Goal: Task Accomplishment & Management: Complete application form

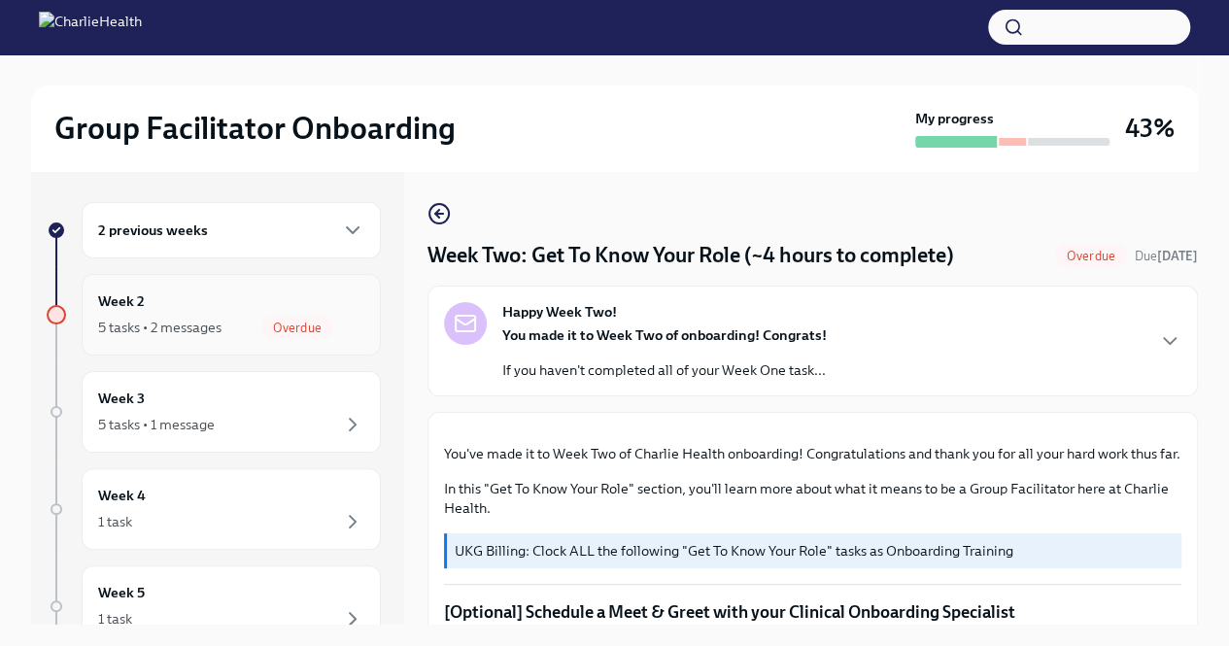
click at [159, 313] on div "Week 2 5 tasks • 2 messages Overdue" at bounding box center [231, 315] width 266 height 49
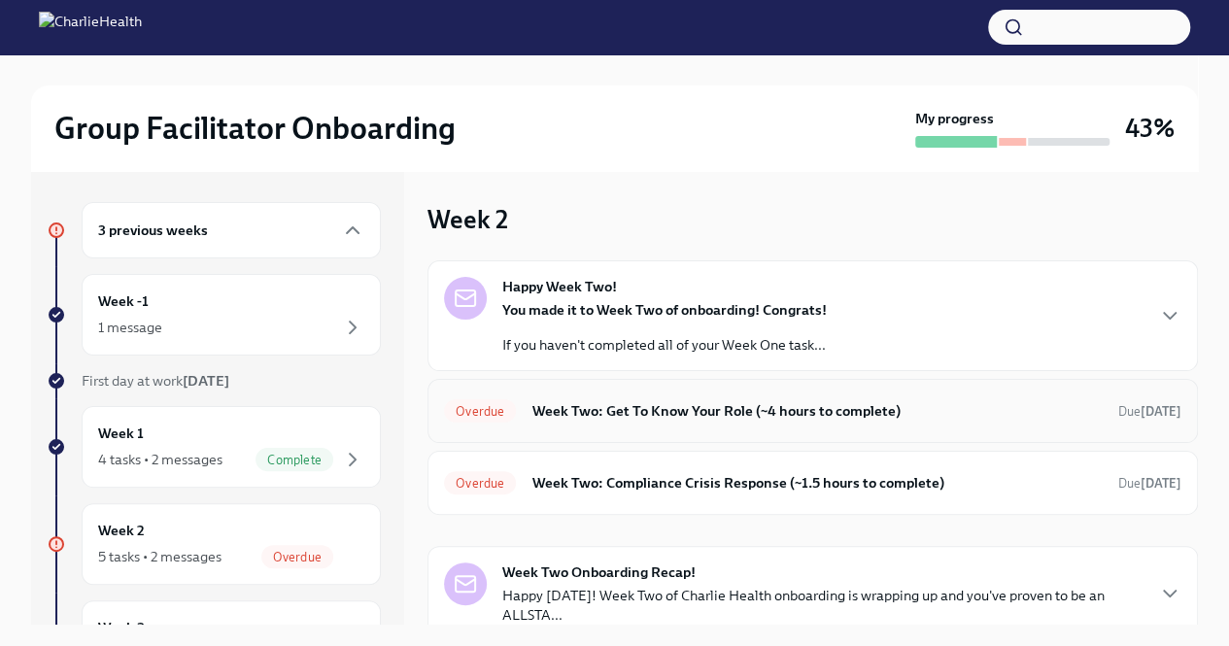
click at [735, 410] on h6 "Week Two: Get To Know Your Role (~4 hours to complete)" at bounding box center [817, 410] width 571 height 21
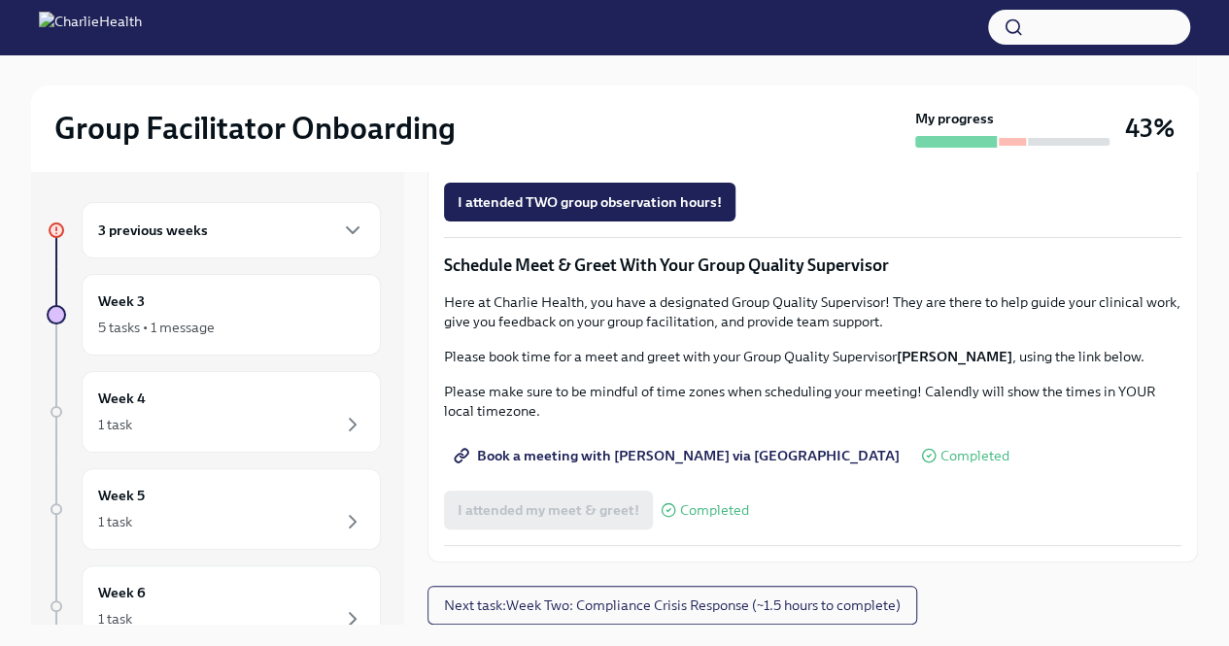
scroll to position [1631, 0]
click at [660, 212] on span "I attended TWO group observation hours!" at bounding box center [590, 201] width 264 height 19
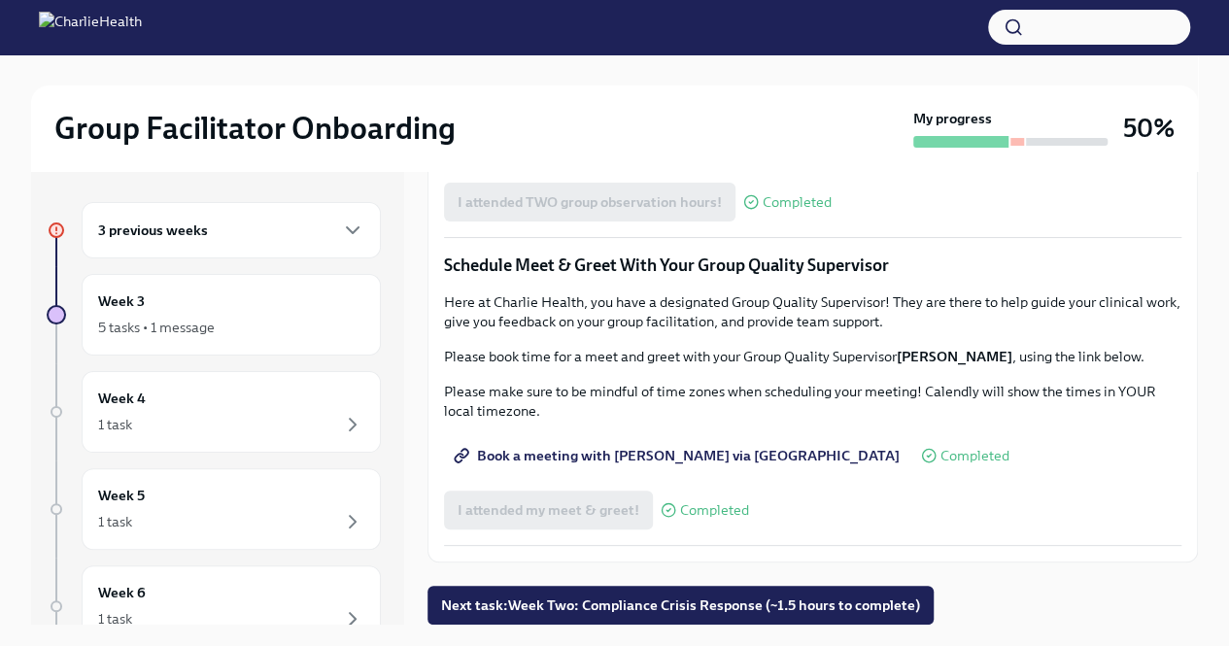
scroll to position [1831, 0]
click at [716, 607] on span "Next task : Week Two: Compliance Crisis Response (~1.5 hours to complete)" at bounding box center [680, 605] width 479 height 19
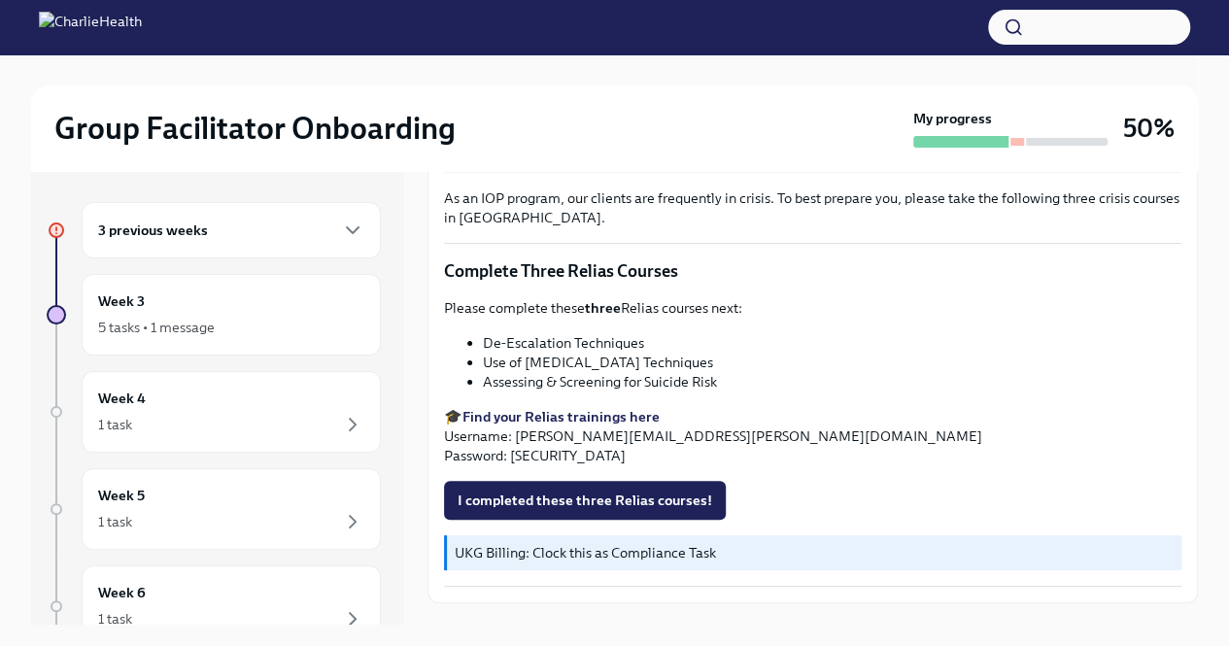
scroll to position [700, 0]
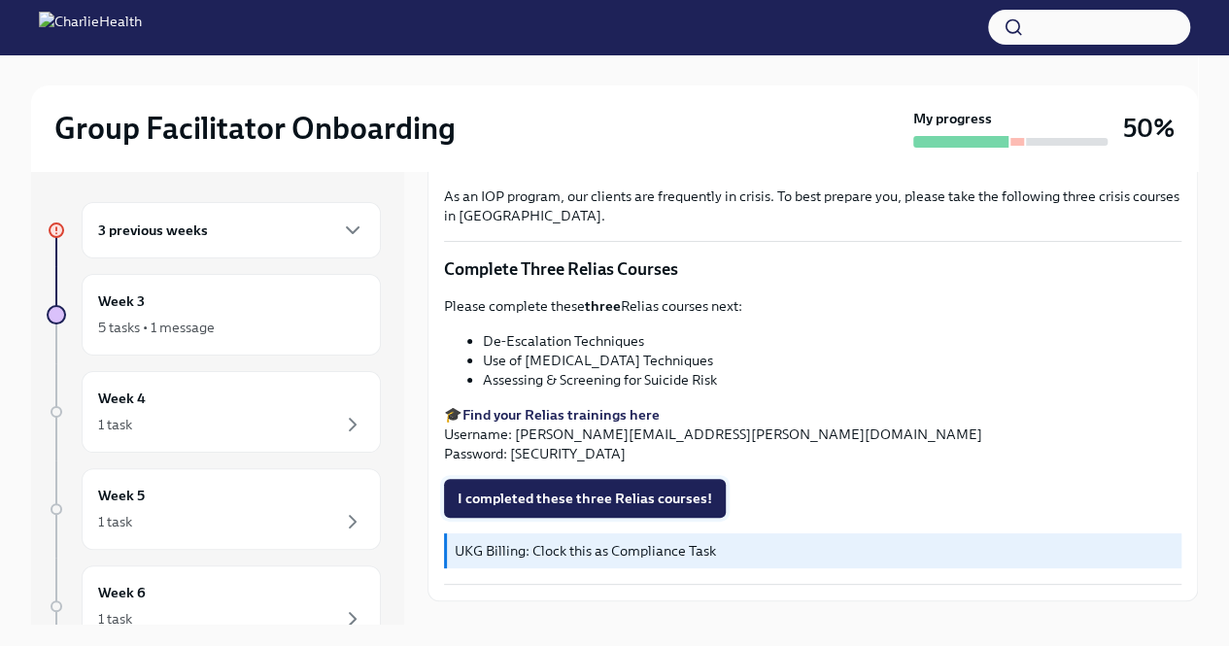
click at [601, 508] on span "I completed these three Relias courses!" at bounding box center [585, 498] width 255 height 19
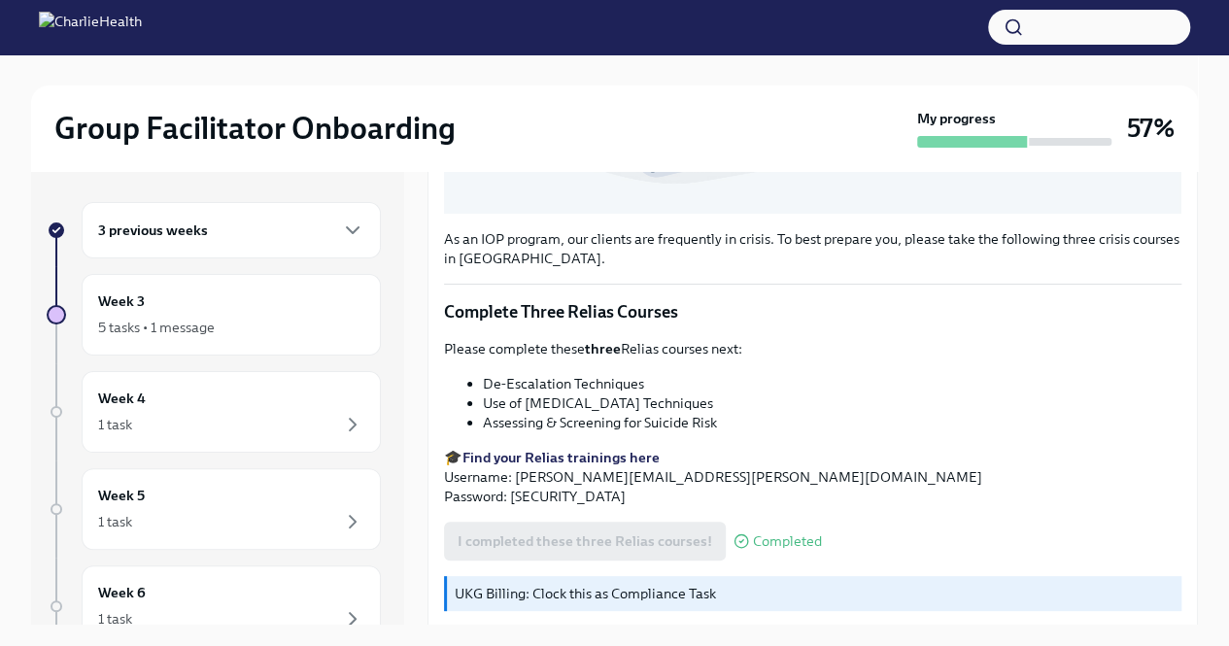
scroll to position [729, 0]
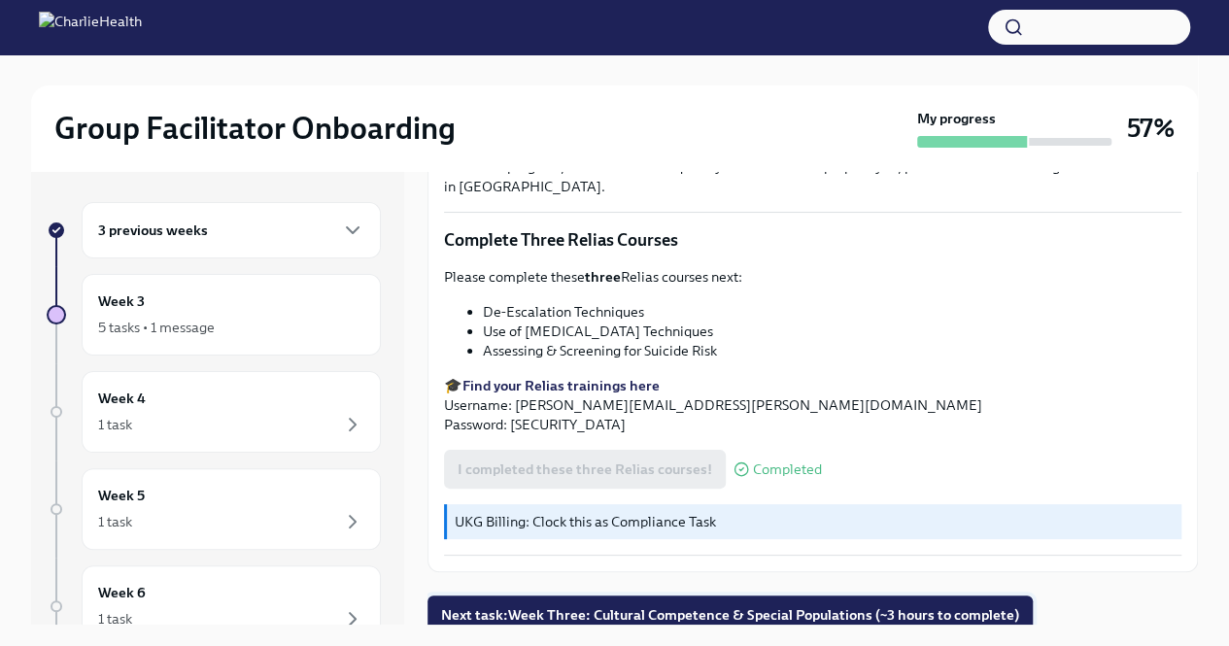
click at [847, 612] on span "Next task : Week Three: Cultural Competence & Special Populations (~3 hours to …" at bounding box center [730, 614] width 578 height 19
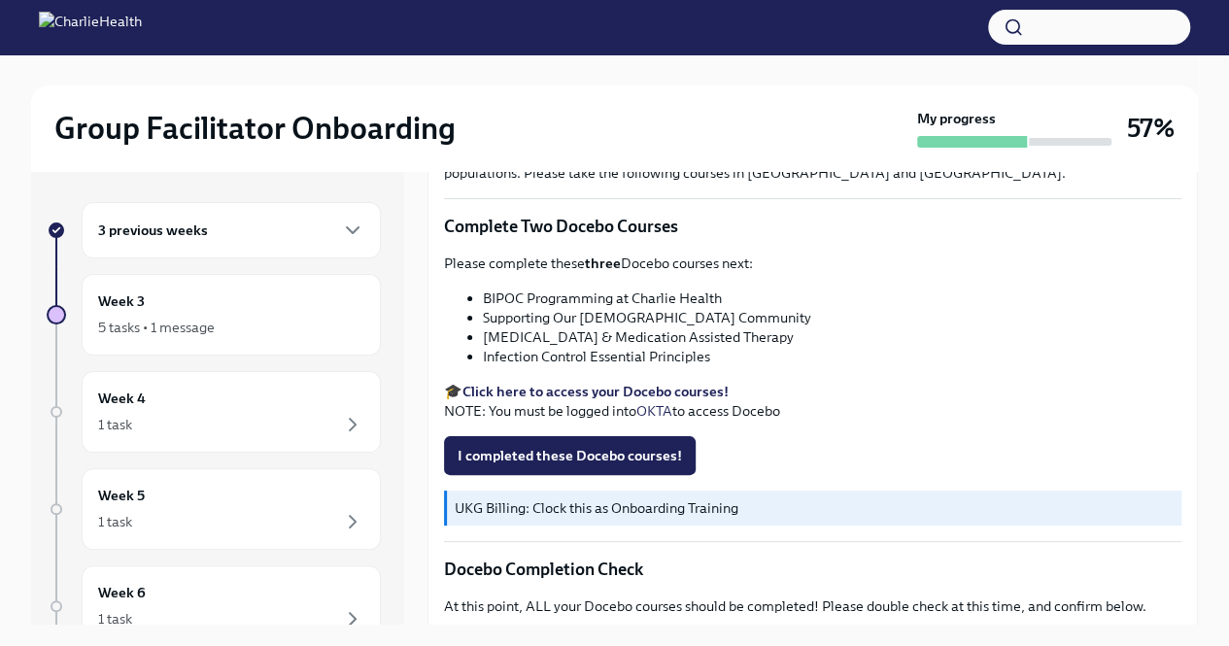
scroll to position [626, 0]
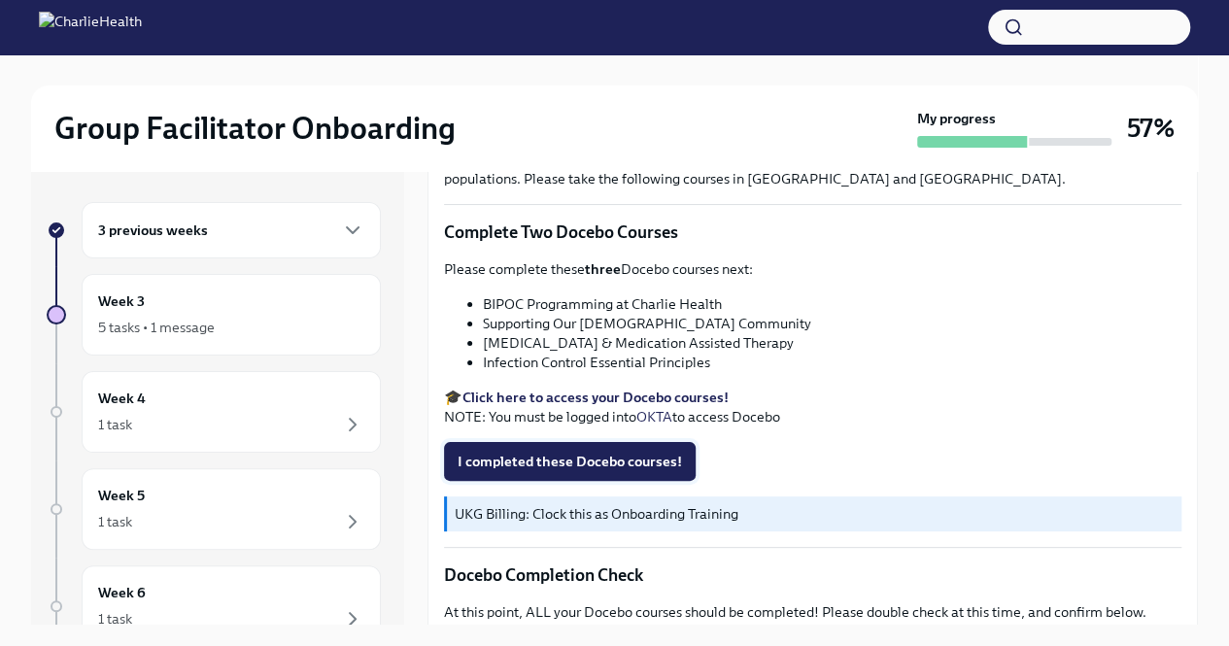
click at [625, 452] on span "I completed these Docebo courses!" at bounding box center [570, 461] width 224 height 19
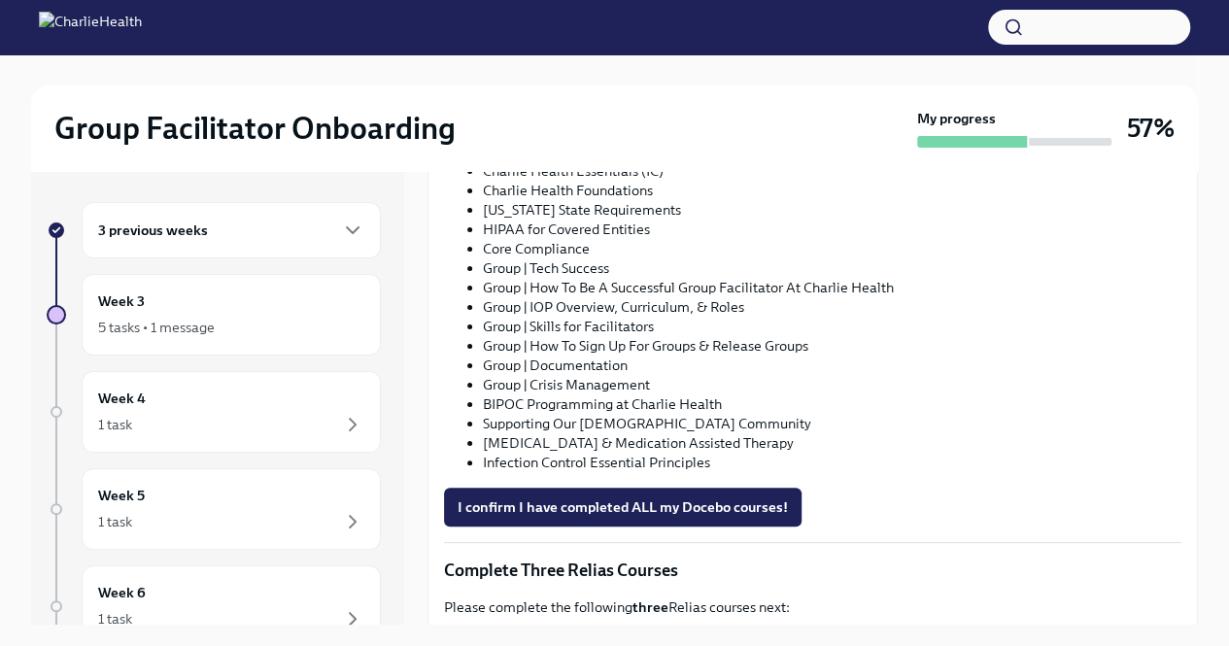
scroll to position [1201, 0]
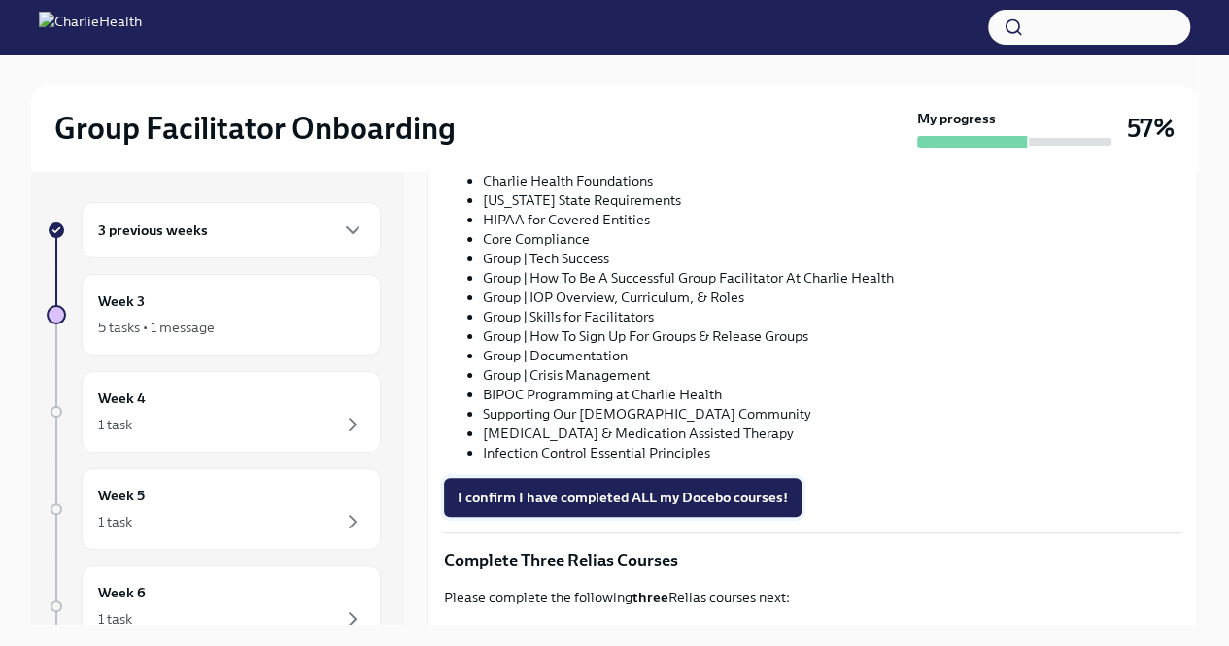
click at [770, 492] on span "I confirm I have completed ALL my Docebo courses!" at bounding box center [623, 497] width 330 height 19
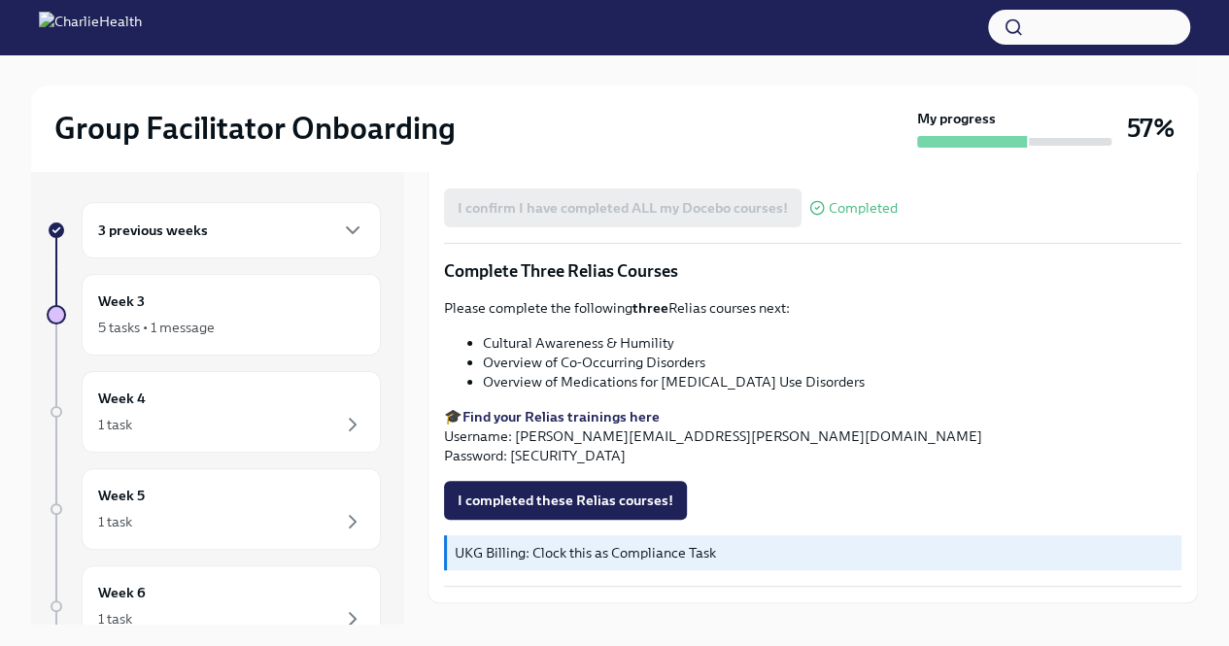
scroll to position [1524, 0]
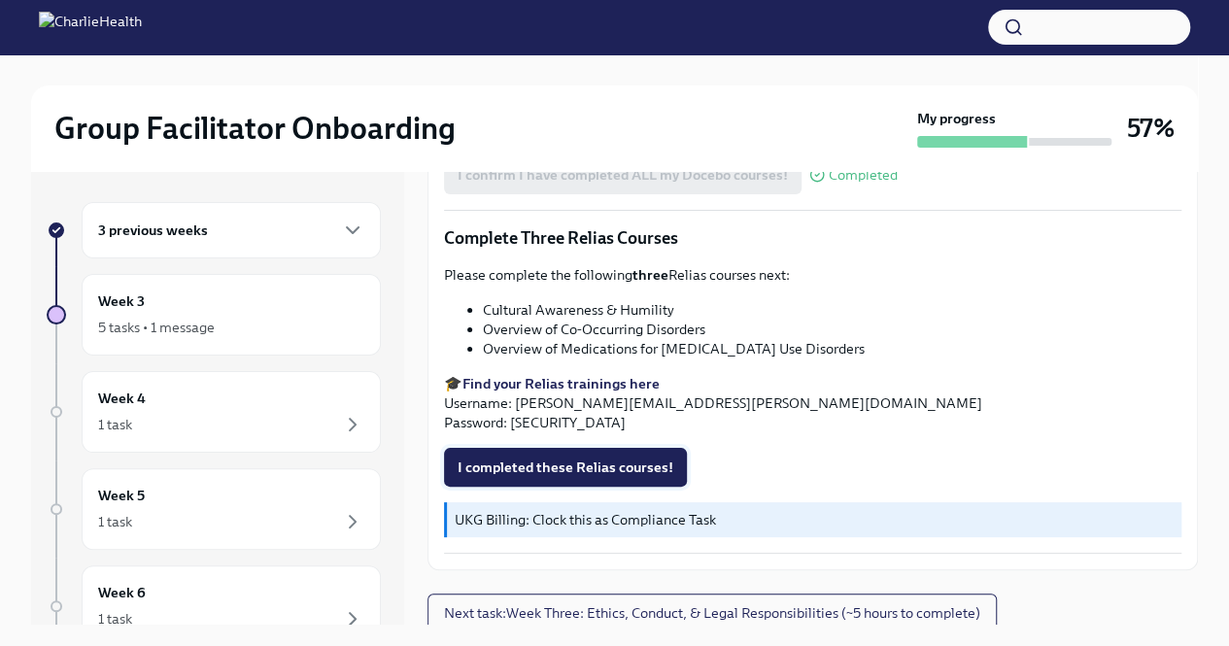
click at [554, 458] on span "I completed these Relias courses!" at bounding box center [566, 467] width 216 height 19
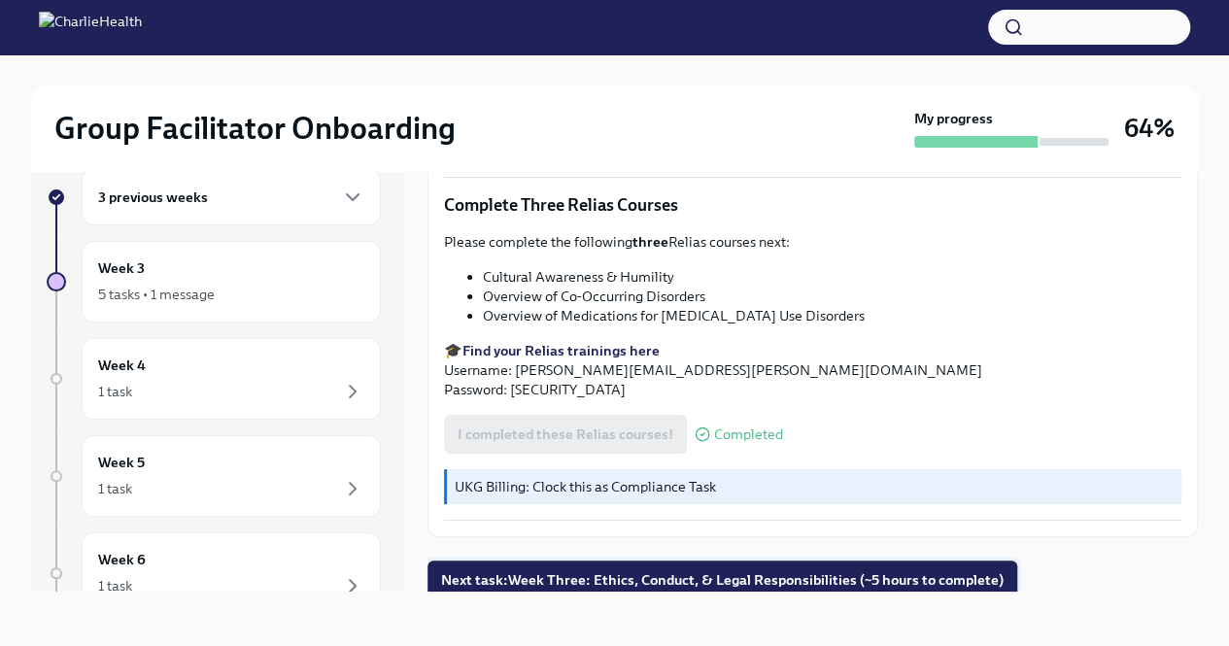
click at [945, 570] on span "Next task : Week Three: Ethics, Conduct, & Legal Responsibilities (~5 hours to …" at bounding box center [722, 579] width 563 height 19
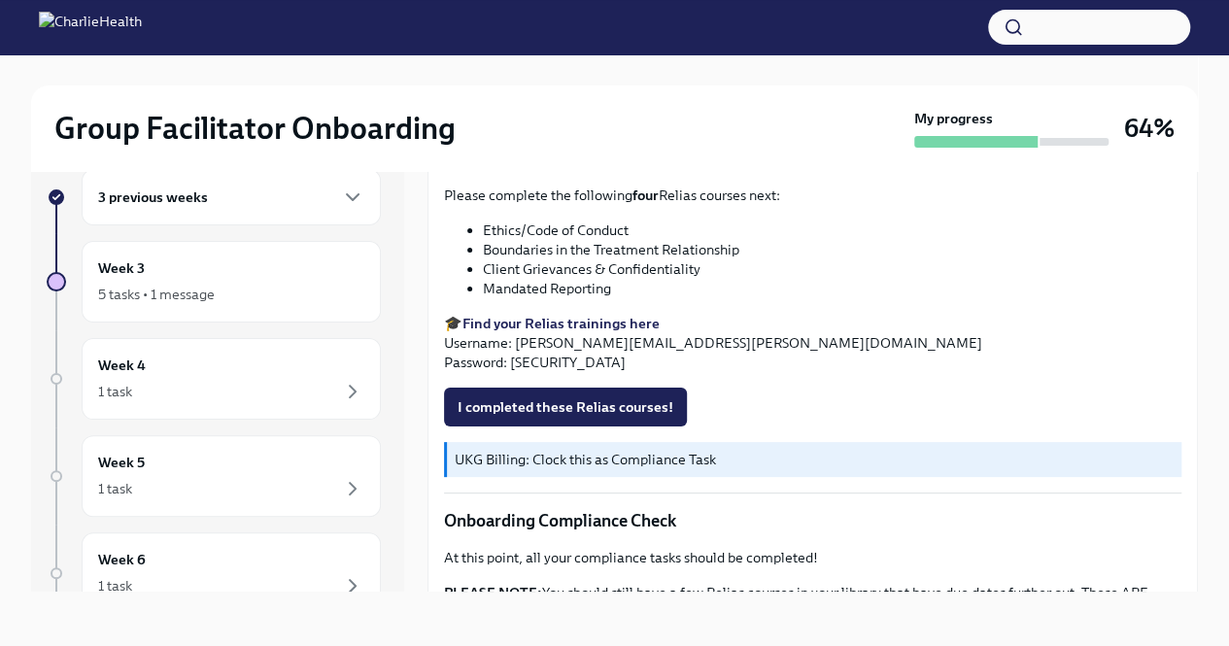
scroll to position [948, 0]
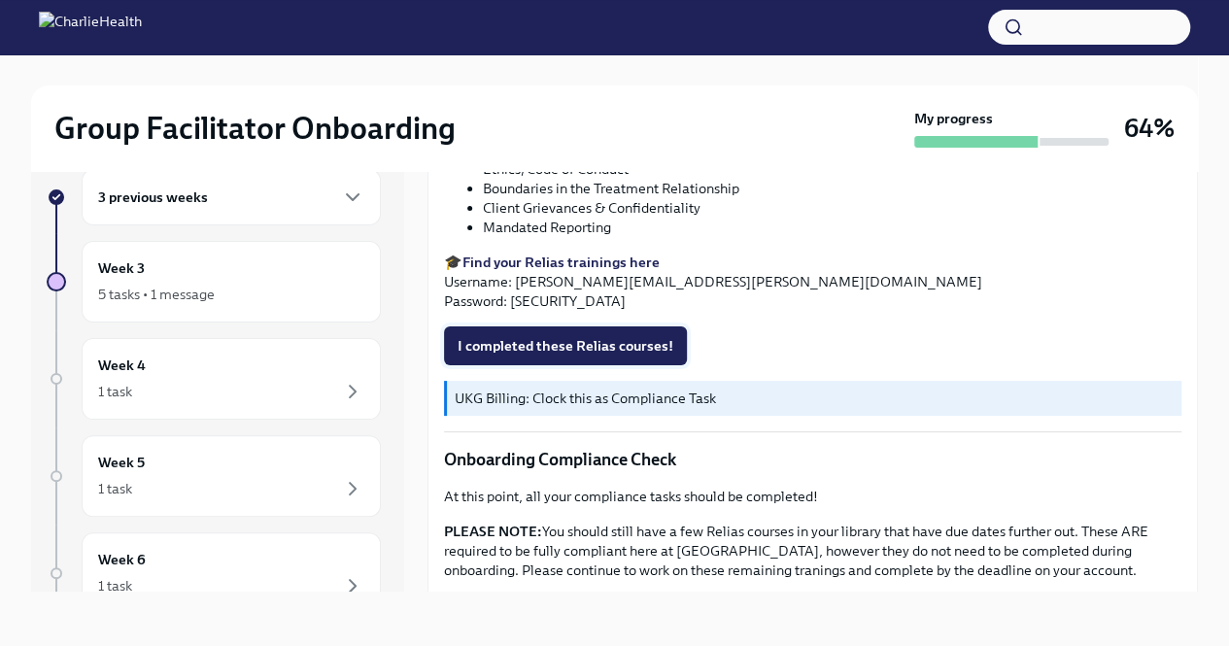
click at [517, 336] on span "I completed these Relias courses!" at bounding box center [566, 345] width 216 height 19
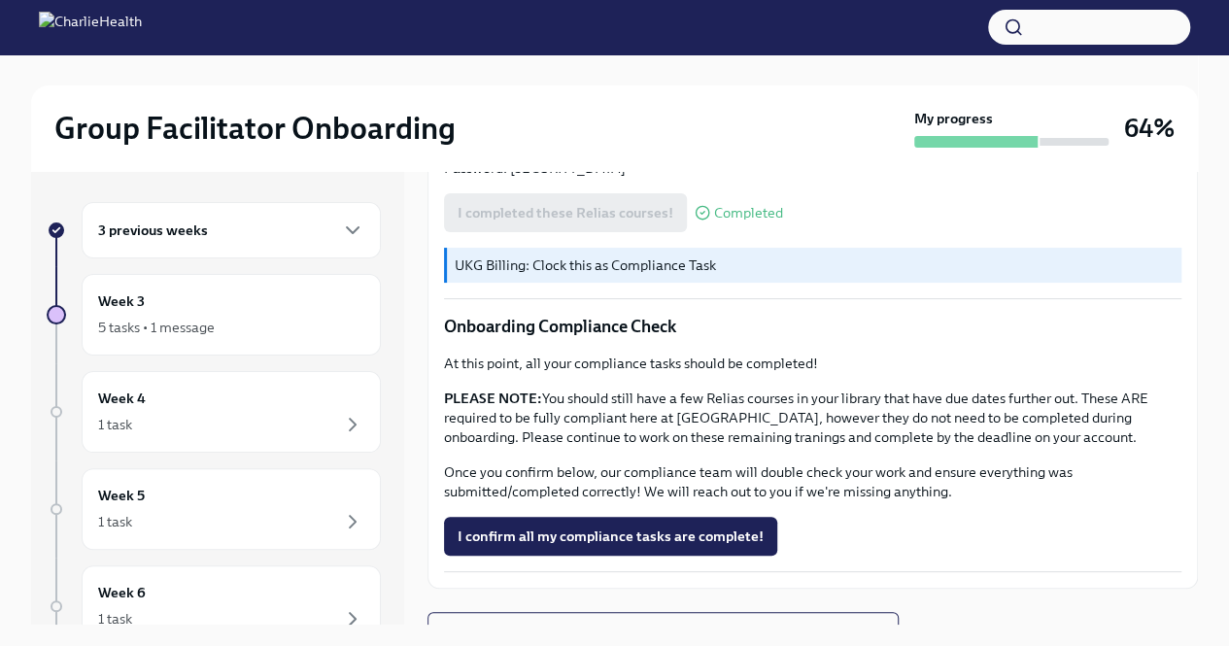
scroll to position [1127, 0]
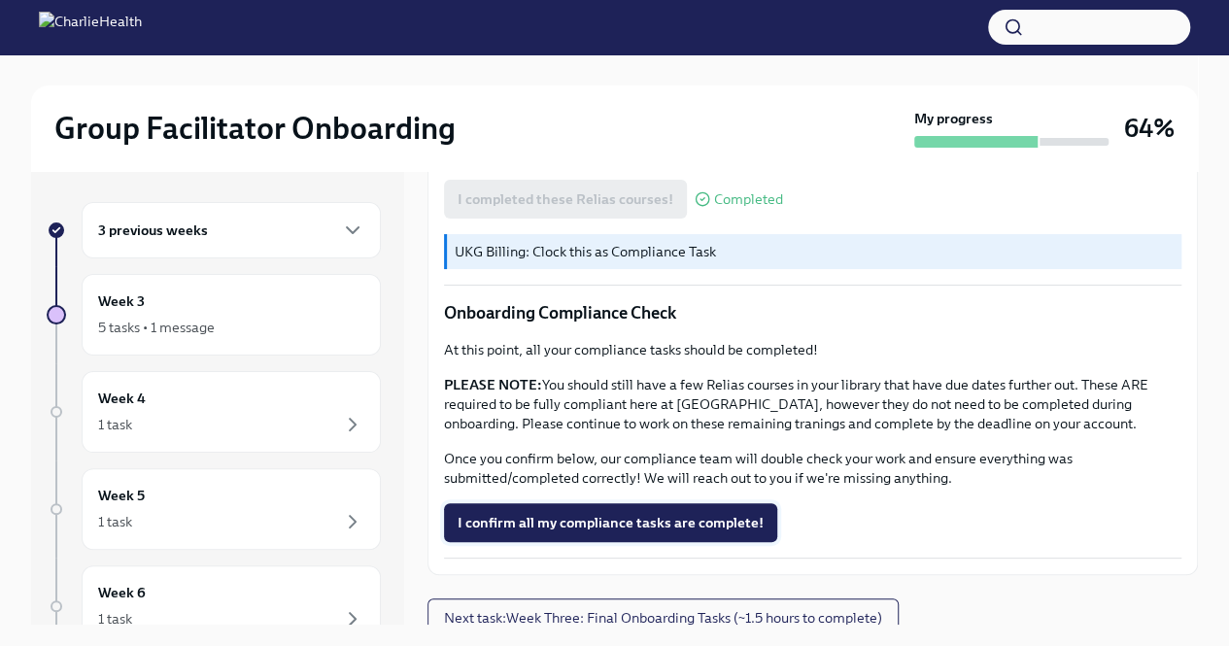
click at [597, 513] on span "I confirm all my compliance tasks are complete!" at bounding box center [611, 522] width 306 height 19
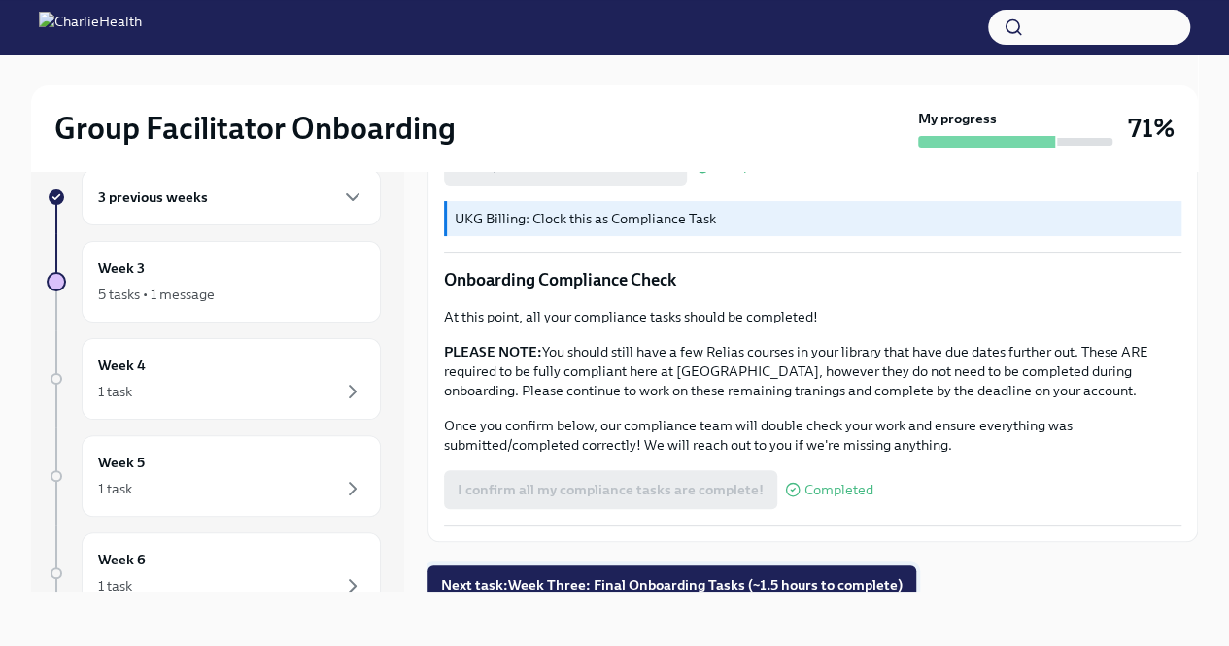
click at [803, 583] on button "Next task : Week Three: Final Onboarding Tasks (~1.5 hours to complete)" at bounding box center [672, 585] width 489 height 39
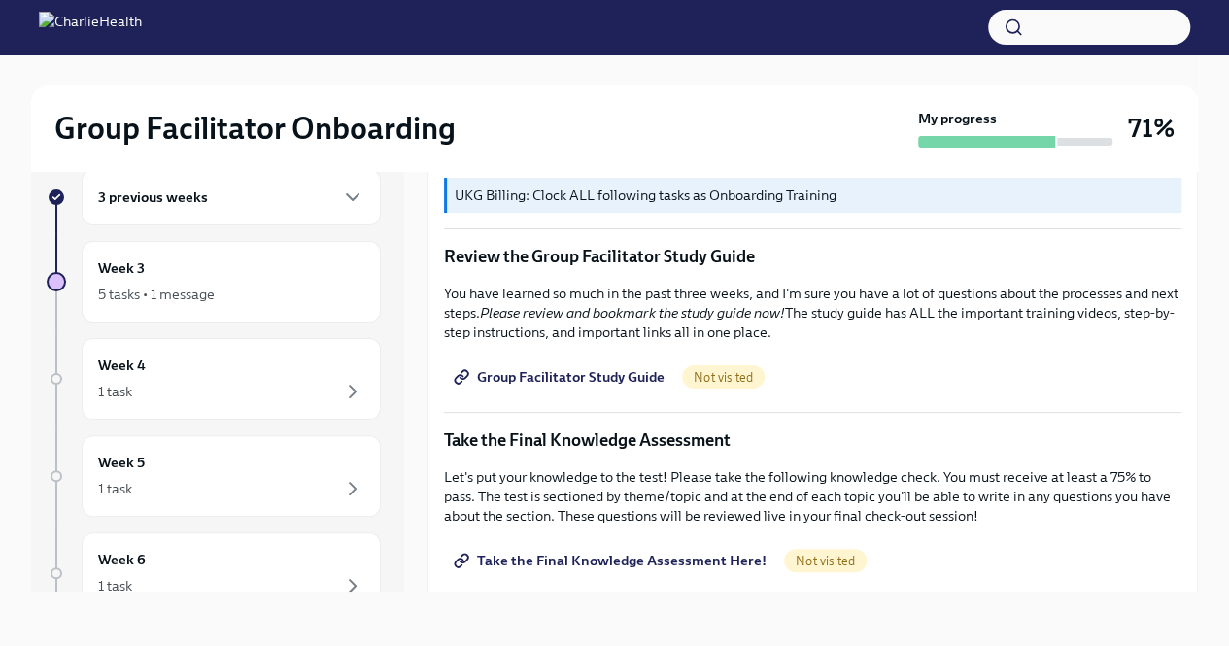
scroll to position [773, 0]
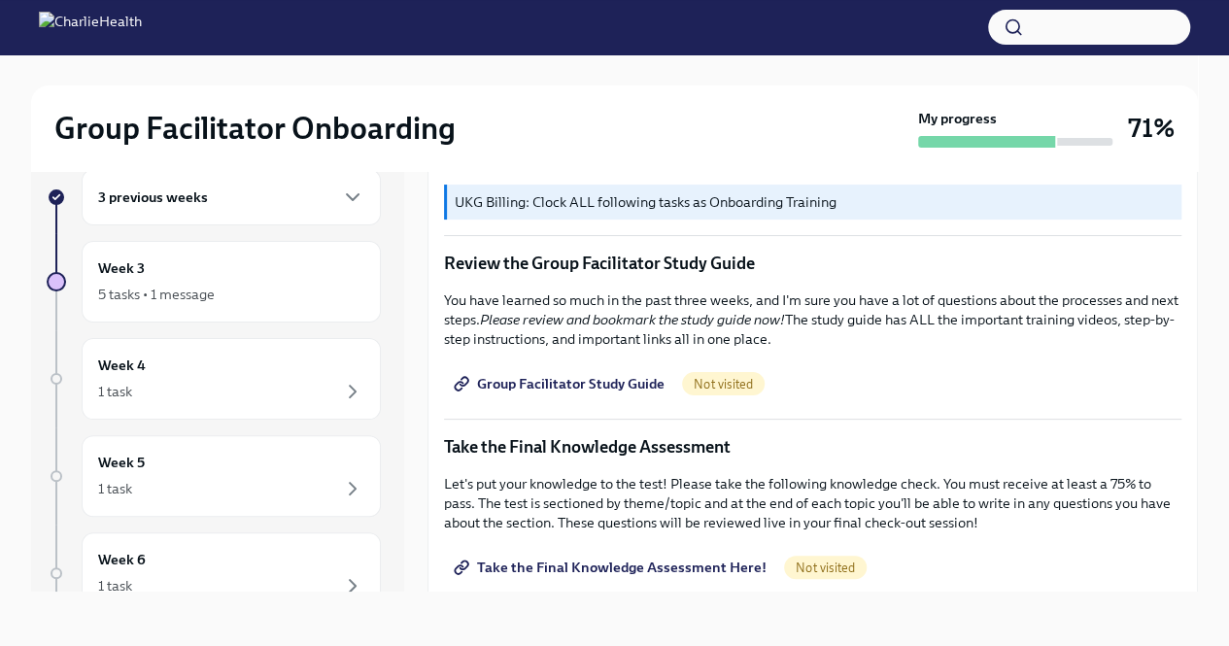
click at [627, 374] on span "Group Facilitator Study Guide" at bounding box center [561, 383] width 207 height 19
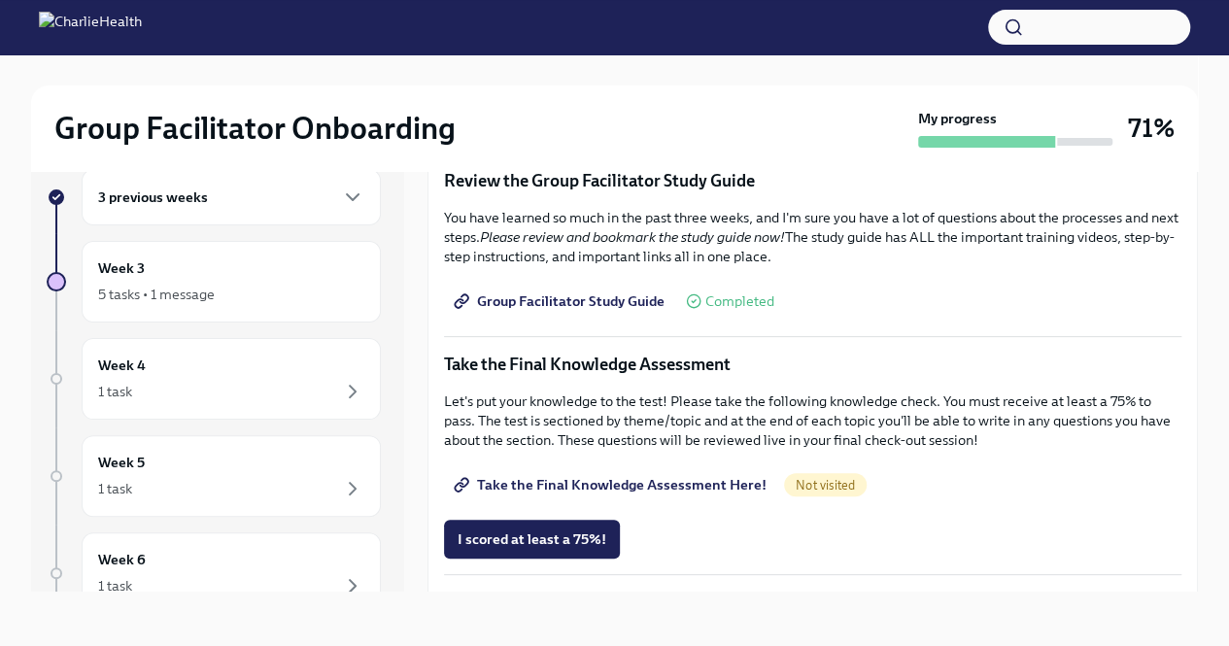
scroll to position [859, 0]
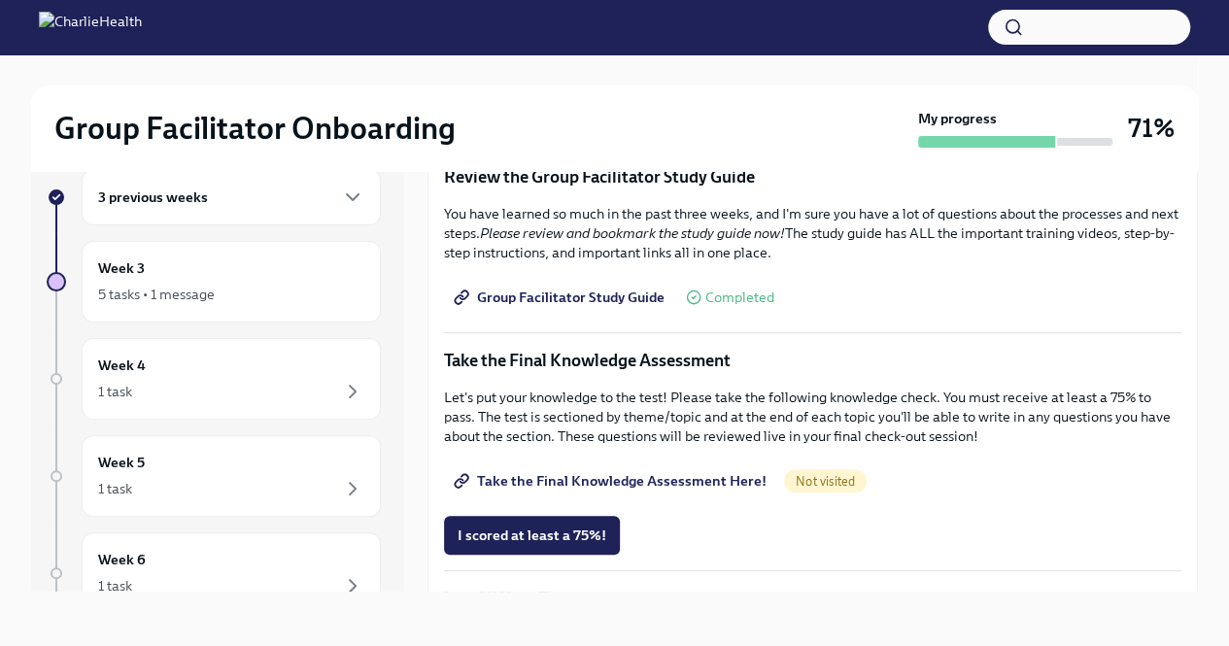
click at [676, 471] on span "Take the Final Knowledge Assessment Here!" at bounding box center [612, 480] width 309 height 19
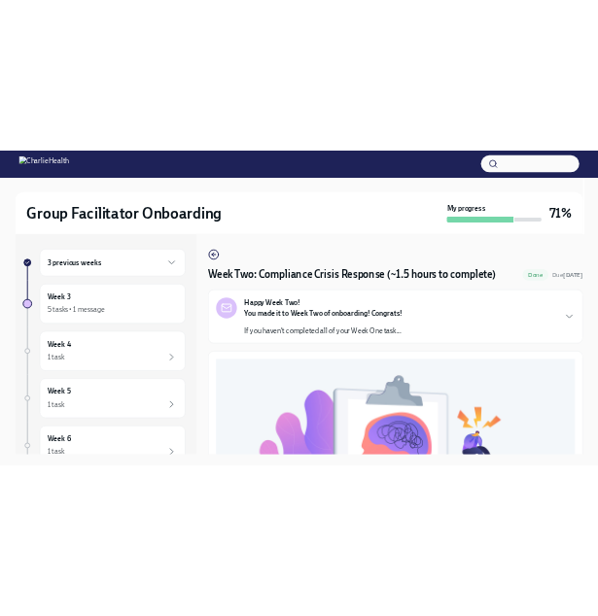
scroll to position [661, 0]
